Goal: Navigation & Orientation: Find specific page/section

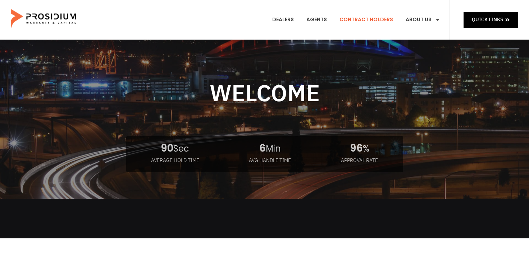
click at [373, 23] on link "Contract Holders" at bounding box center [366, 19] width 64 height 27
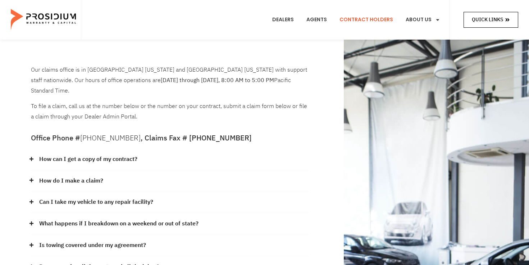
click at [505, 16] on span at bounding box center [507, 19] width 5 height 9
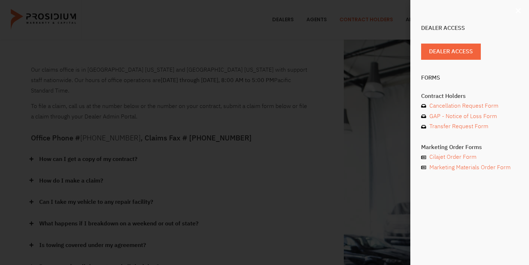
click at [517, 10] on icon "Close" at bounding box center [518, 10] width 7 height 7
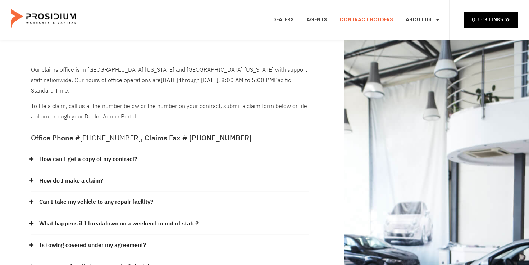
click at [205, 71] on p "Our claims office is in [GEOGRAPHIC_DATA] [US_STATE] and [GEOGRAPHIC_DATA] [US_…" at bounding box center [170, 80] width 278 height 31
